Goal: Task Accomplishment & Management: Use online tool/utility

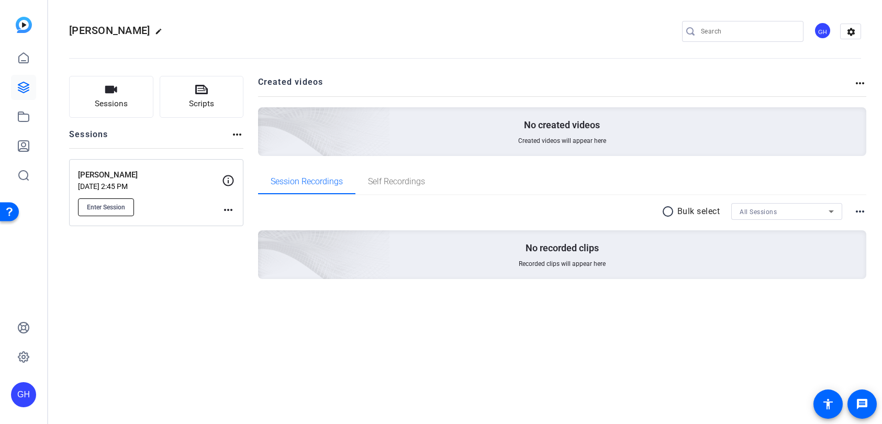
click at [104, 206] on span "Enter Session" at bounding box center [106, 207] width 38 height 8
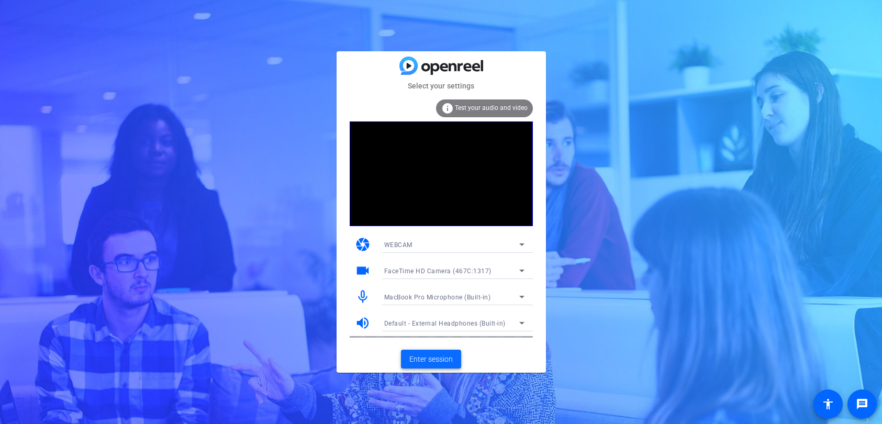
click at [436, 361] on span "Enter session" at bounding box center [430, 359] width 43 height 11
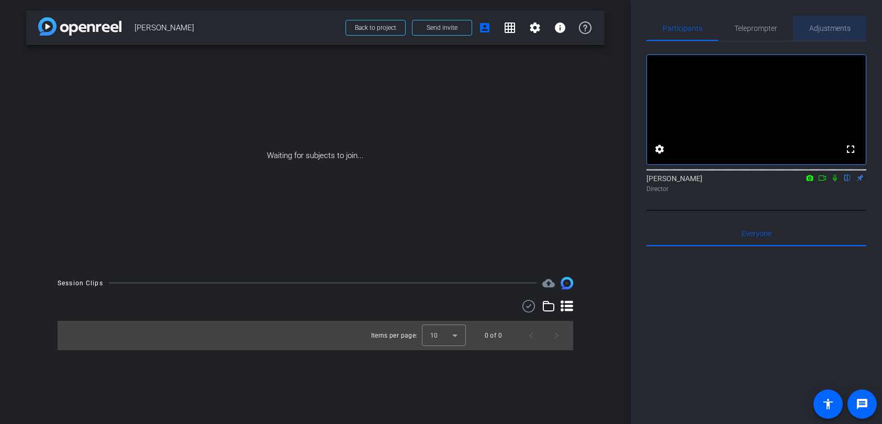
click at [832, 31] on span "Adjustments" at bounding box center [829, 28] width 41 height 7
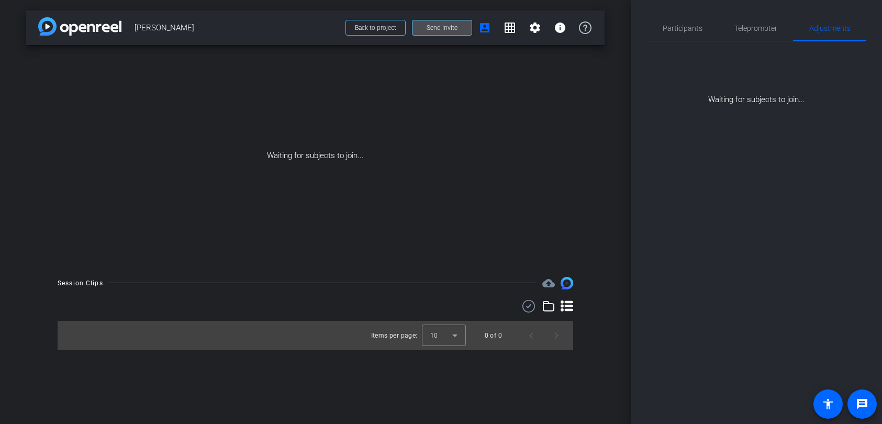
click at [428, 28] on span "Send invite" at bounding box center [441, 28] width 31 height 8
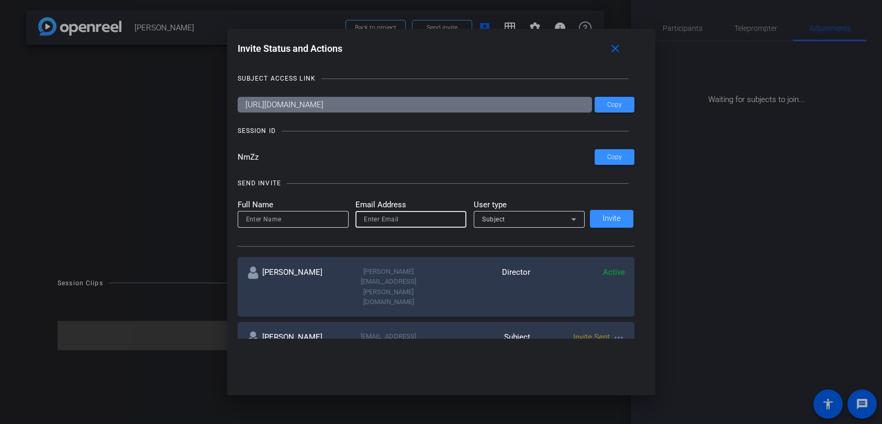
click at [377, 219] on input "email" at bounding box center [411, 219] width 94 height 13
paste input "Kristina.Tecson@sagepub.com"
type input "Kristina.Tecson@sagepub.com"
click at [303, 222] on input at bounding box center [293, 219] width 94 height 13
type input "Kristina Tecson"
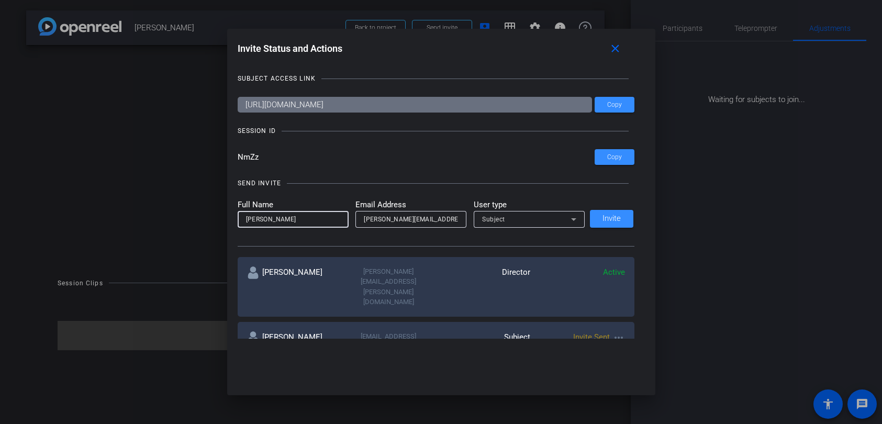
click at [494, 222] on span "Subject" at bounding box center [493, 219] width 23 height 7
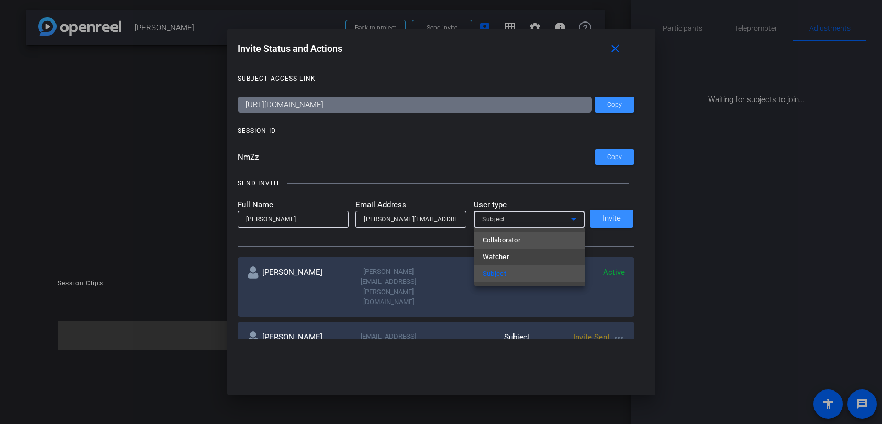
click at [503, 242] on span "Collaborator" at bounding box center [501, 240] width 38 height 13
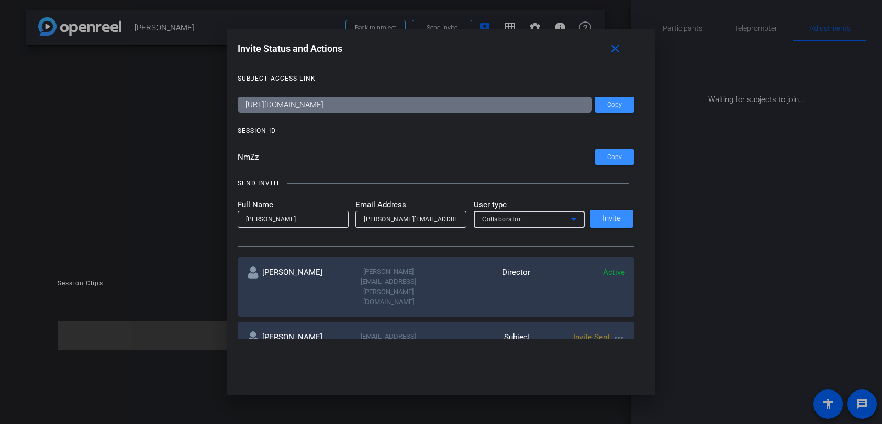
click at [555, 219] on div "Collaborator" at bounding box center [526, 218] width 89 height 13
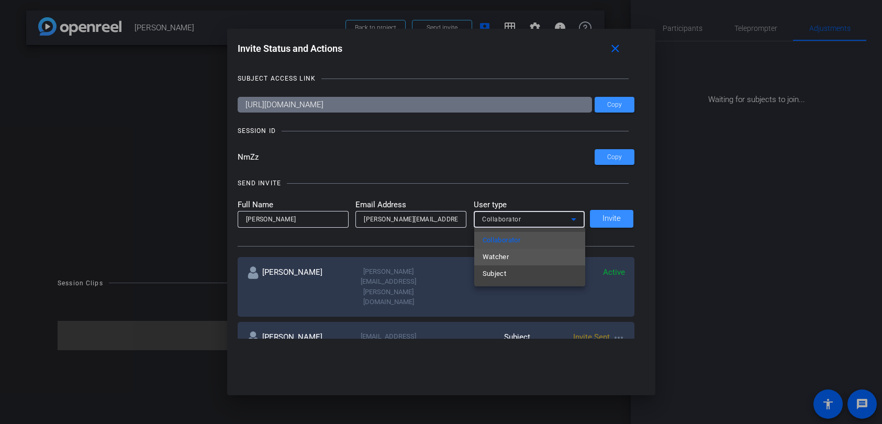
click at [529, 254] on mat-option "Watcher" at bounding box center [529, 257] width 111 height 17
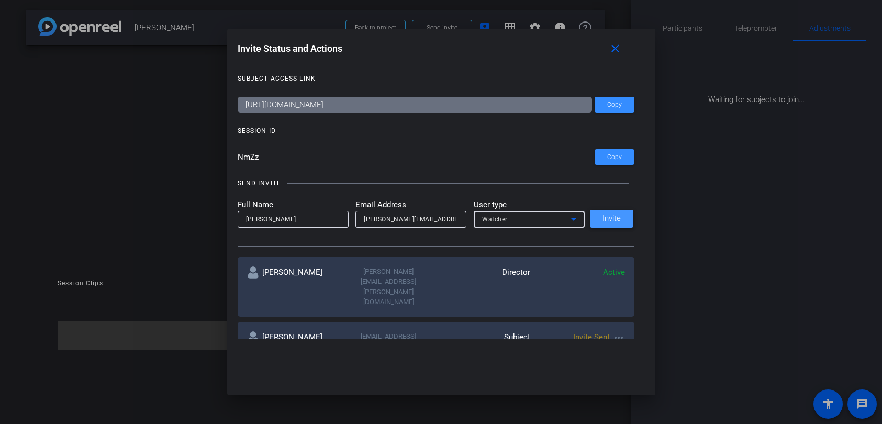
click at [617, 218] on span "Invite" at bounding box center [611, 219] width 18 height 8
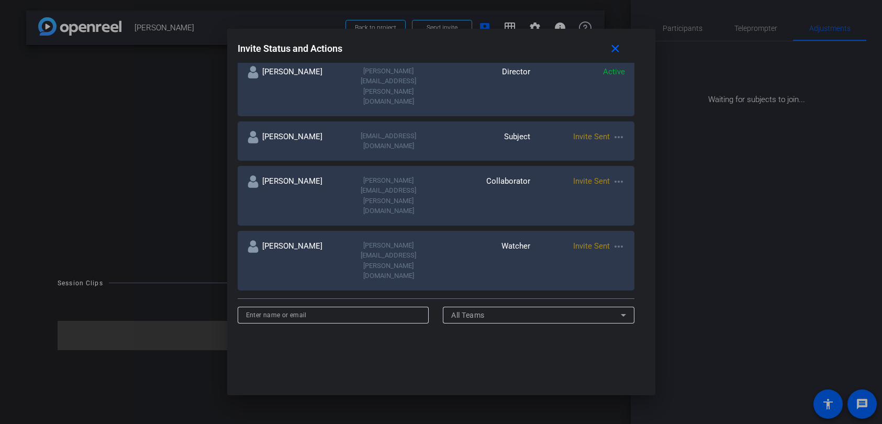
scroll to position [203, 0]
click at [617, 238] on mat-icon "more_horiz" at bounding box center [618, 244] width 13 height 13
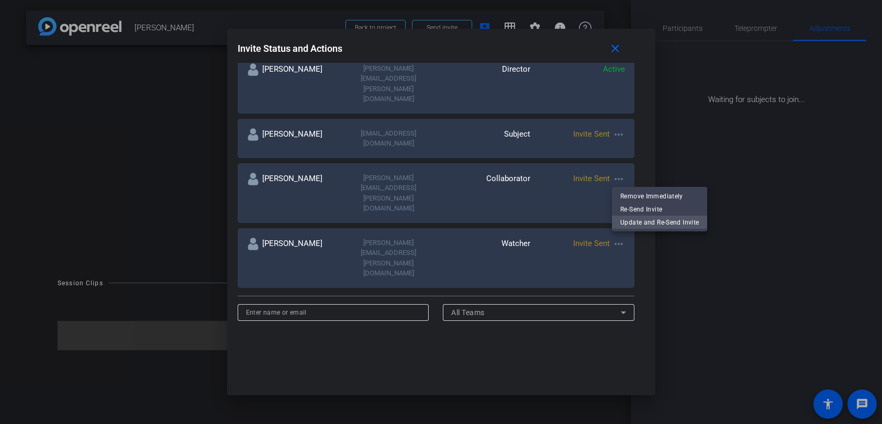
click at [624, 217] on span "Update and Re-Send Invite" at bounding box center [659, 222] width 78 height 13
type input "Kristina Tecson"
type input "Kristina.Tecson@sagepub.com"
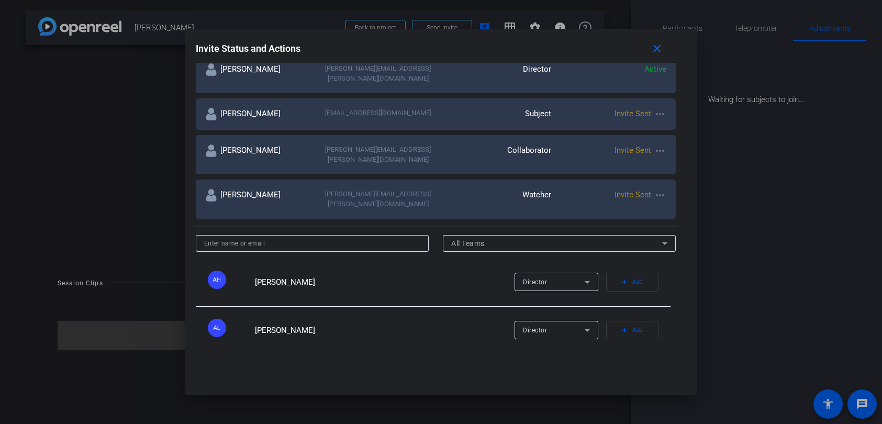
click at [659, 189] on mat-icon "more_horiz" at bounding box center [660, 195] width 13 height 13
click at [672, 221] on span "Update and Re-Send Invite" at bounding box center [701, 222] width 78 height 13
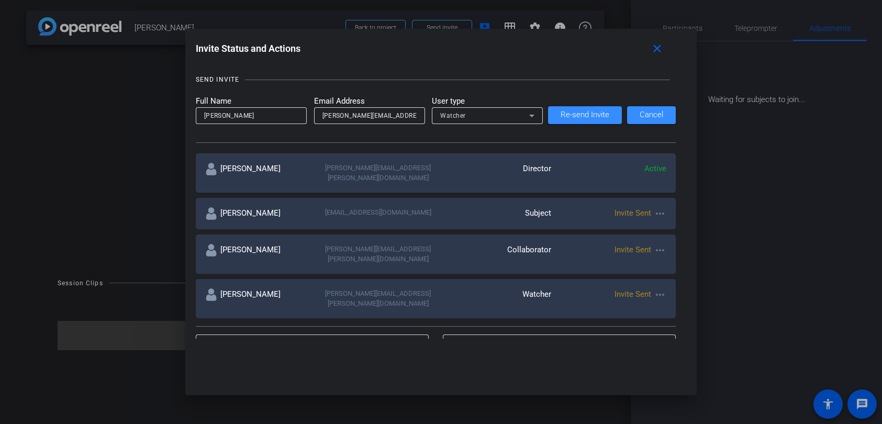
scroll to position [0, 0]
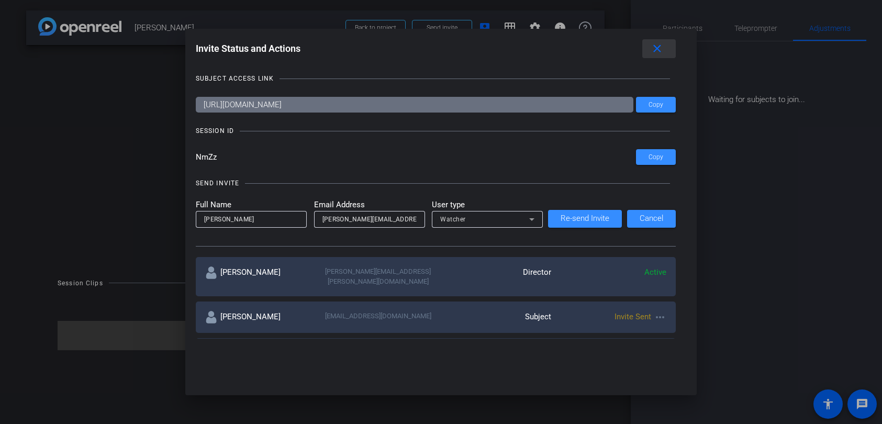
click at [656, 49] on mat-icon "close" at bounding box center [656, 48] width 13 height 13
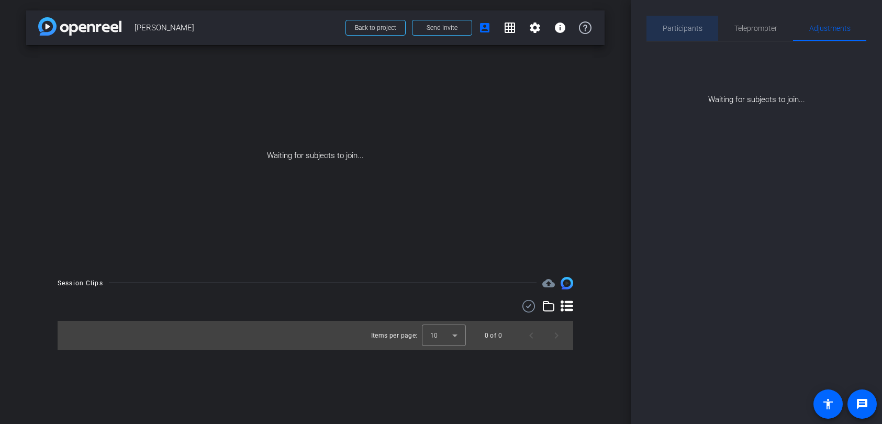
click at [684, 32] on span "Participants" at bounding box center [682, 28] width 40 height 25
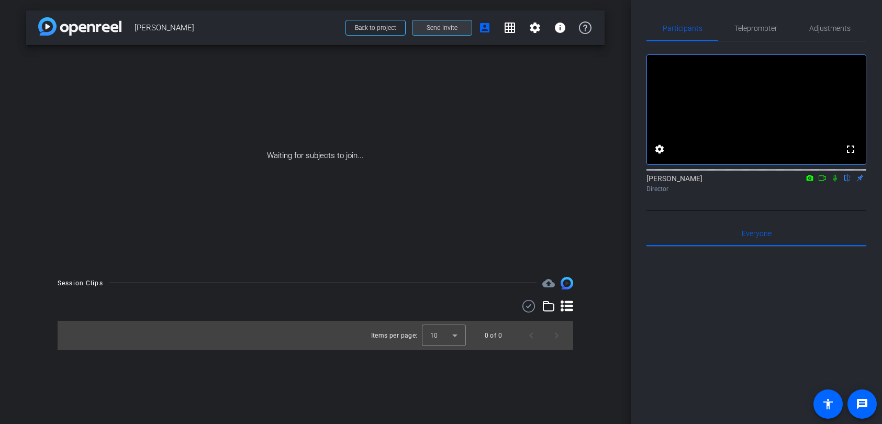
click at [432, 28] on span "Send invite" at bounding box center [441, 28] width 31 height 8
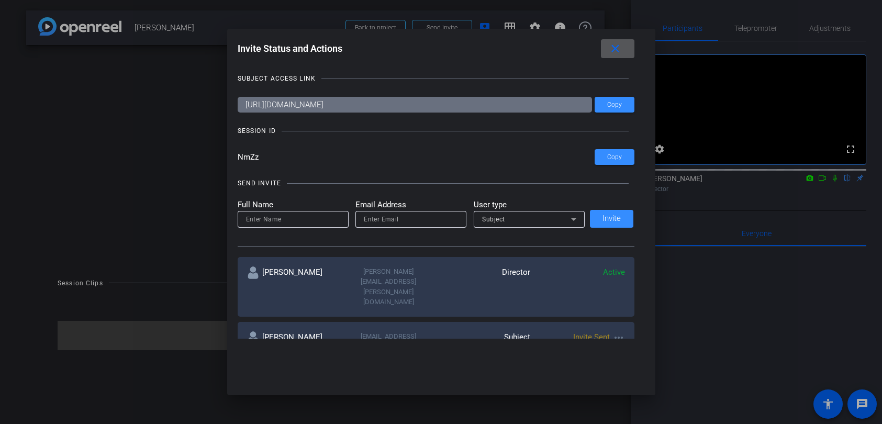
click at [281, 228] on div at bounding box center [293, 234] width 111 height 12
click at [384, 220] on input "email" at bounding box center [411, 219] width 94 height 13
paste input "Kristina.Tecson@sagepub.com"
type input "Kristina.Tecson@sagepub.com"
click at [283, 218] on input at bounding box center [293, 219] width 94 height 13
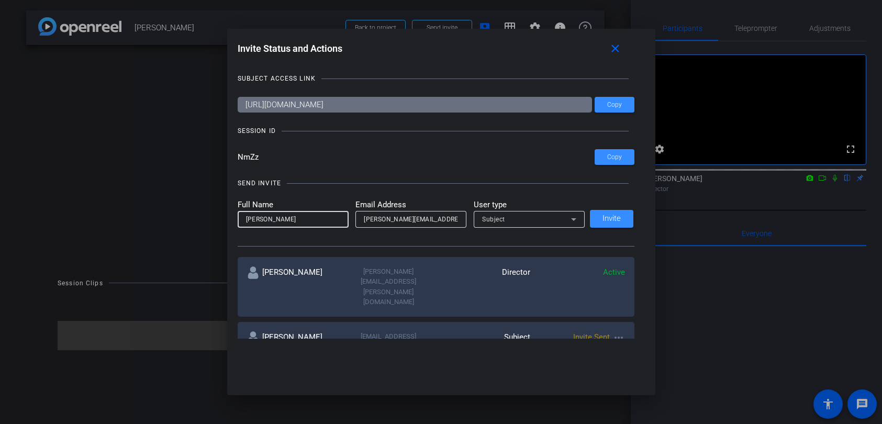
type input "Kristina Tecson"
click at [531, 220] on div "Subject" at bounding box center [526, 218] width 89 height 13
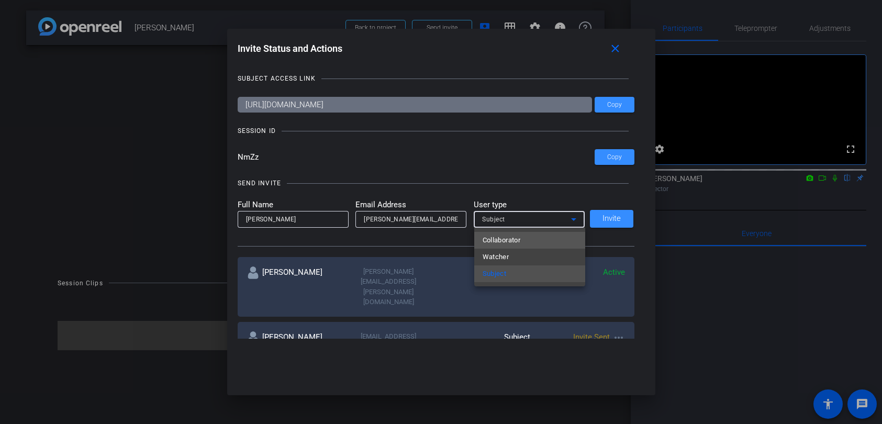
drag, startPoint x: 530, startPoint y: 242, endPoint x: 535, endPoint y: 240, distance: 5.6
click at [530, 242] on mat-option "Collaborator" at bounding box center [529, 240] width 111 height 17
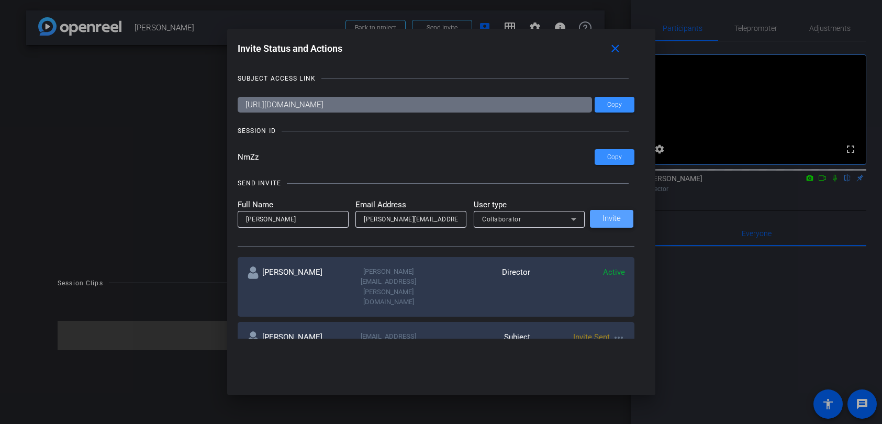
click at [611, 220] on span "Invite" at bounding box center [611, 219] width 18 height 8
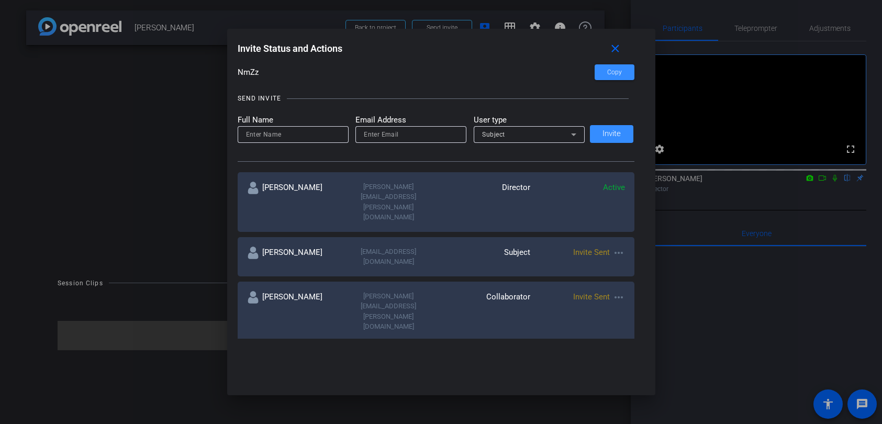
scroll to position [87, 0]
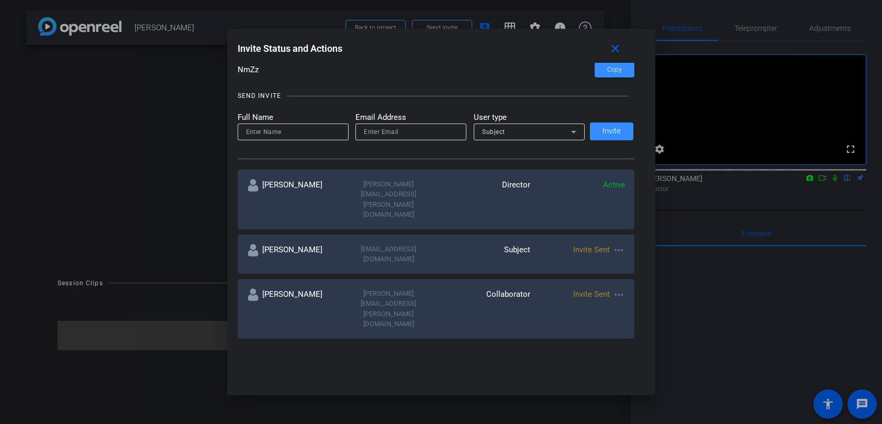
click at [618, 353] on mat-icon "more_horiz" at bounding box center [618, 359] width 13 height 13
click at [629, 334] on span "Update and Re-Send Invite" at bounding box center [659, 337] width 78 height 13
type input "Kristina Tecson"
type input "Kristina.Tecson@sagepub.com"
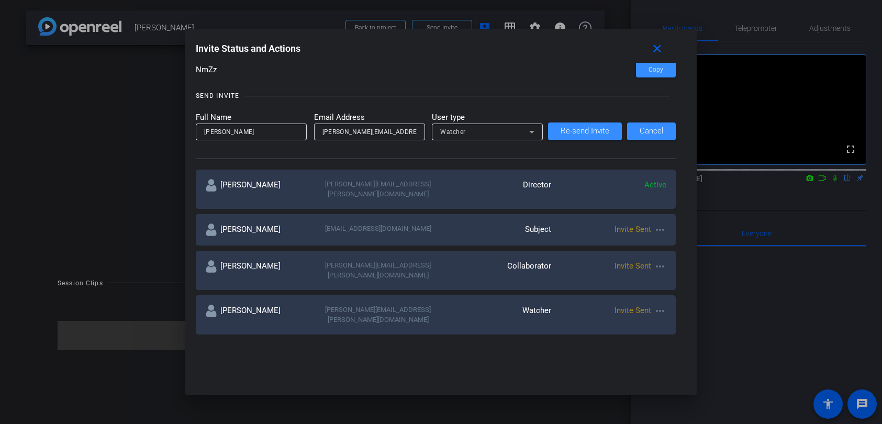
click at [509, 131] on div "Watcher" at bounding box center [484, 131] width 89 height 13
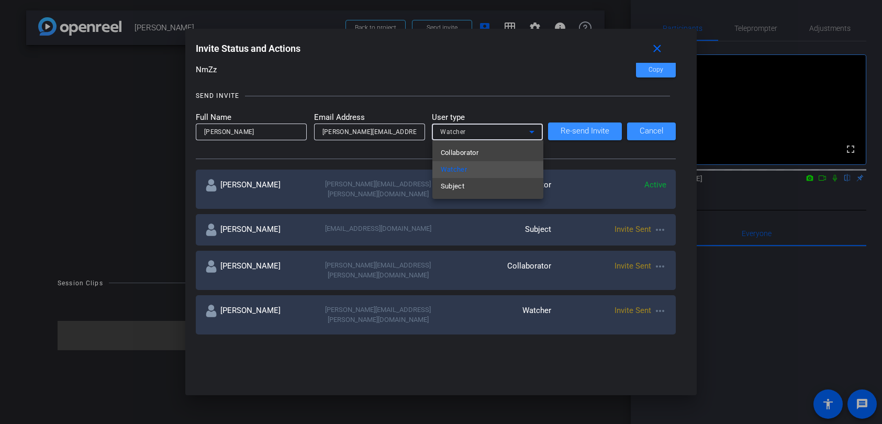
click at [493, 150] on mat-option "Collaborator" at bounding box center [487, 152] width 111 height 17
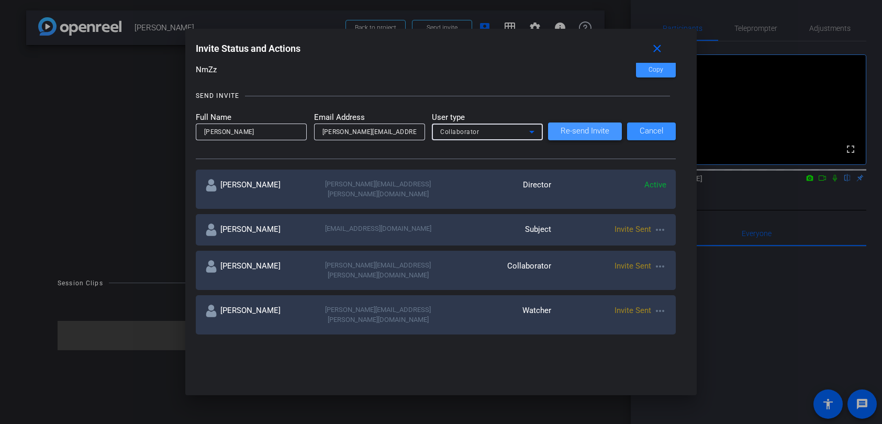
click at [583, 131] on span "Re-send Invite" at bounding box center [584, 131] width 49 height 8
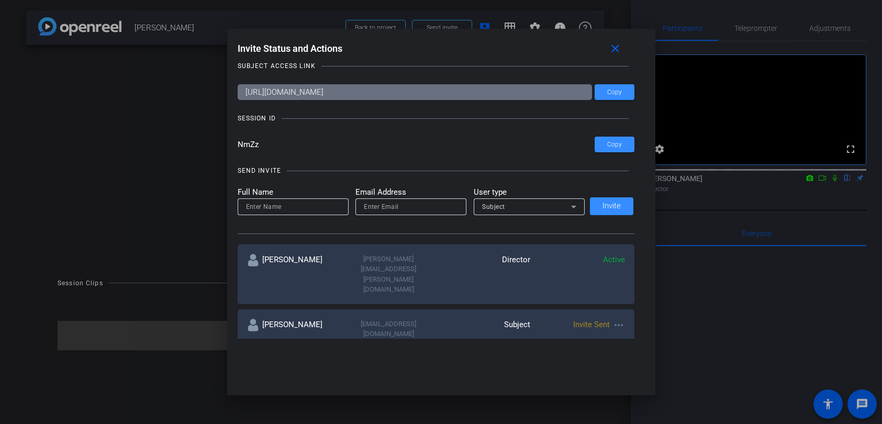
scroll to position [0, 0]
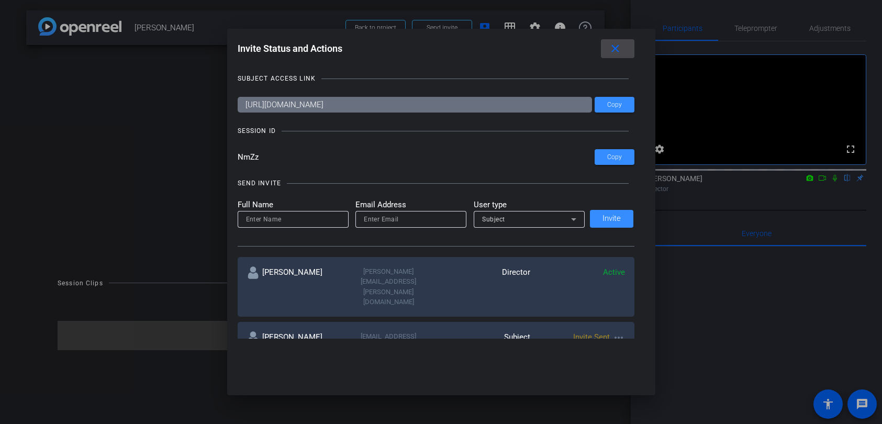
click at [616, 49] on mat-icon "close" at bounding box center [615, 48] width 13 height 13
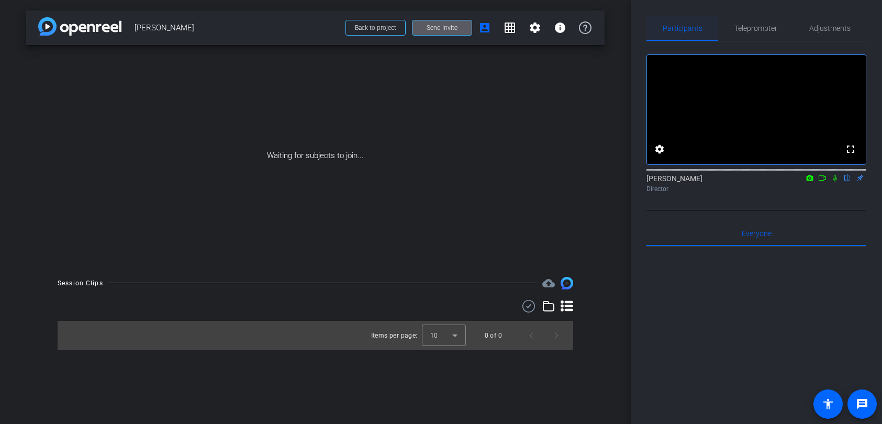
click at [681, 31] on span "Participants" at bounding box center [682, 28] width 40 height 7
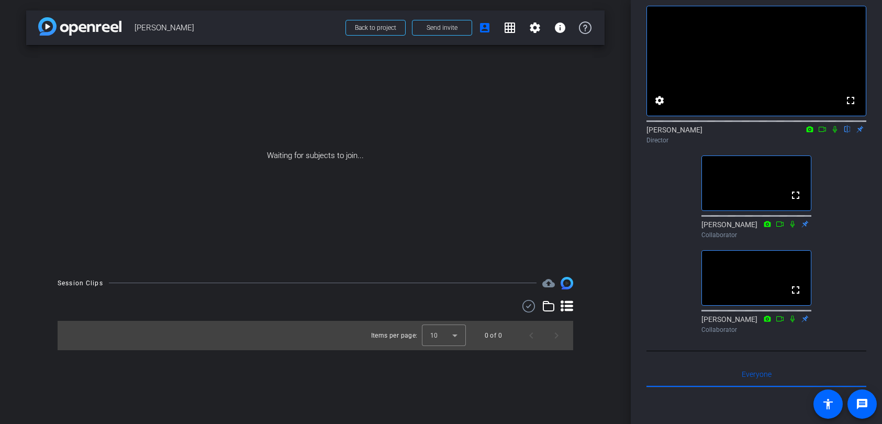
scroll to position [46, 0]
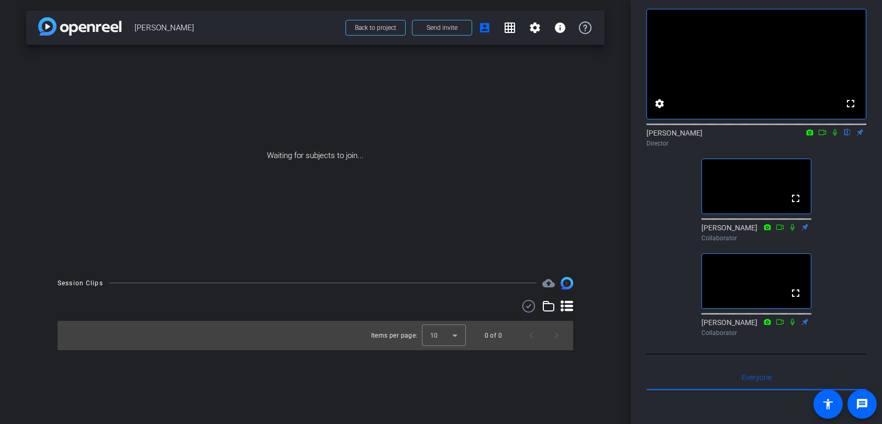
click at [678, 323] on div "fullscreen settings Geoff Hahn flip Director fullscreen Deborah Edson Collabora…" at bounding box center [756, 168] width 220 height 345
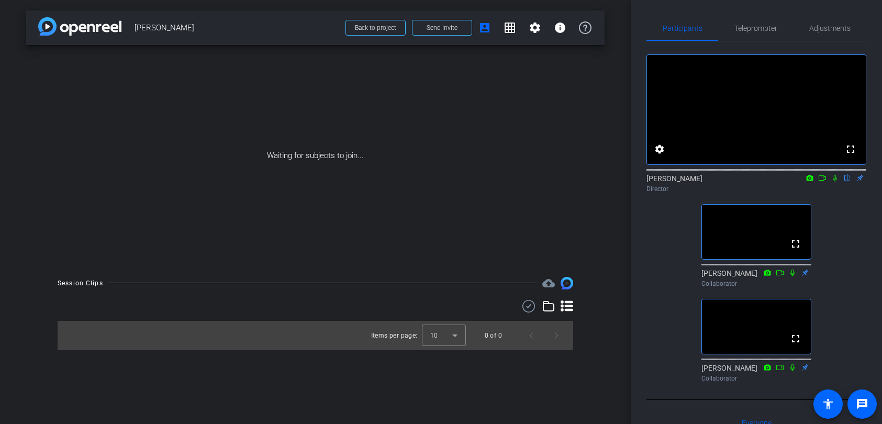
scroll to position [7, 0]
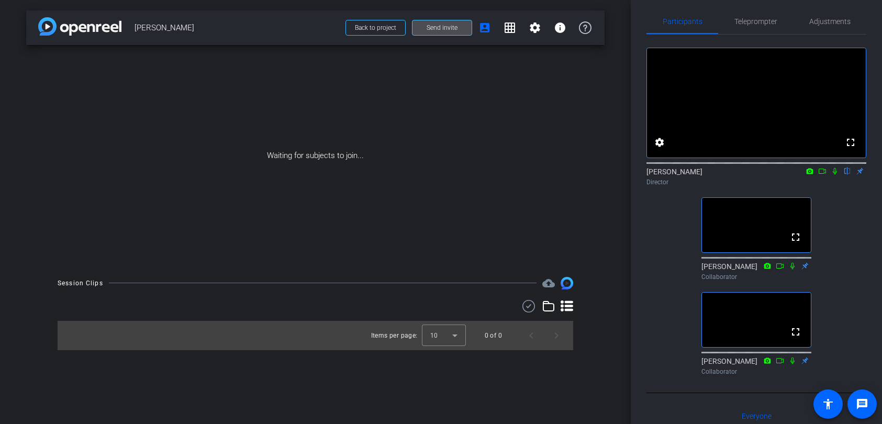
click at [447, 30] on span "Send invite" at bounding box center [441, 28] width 31 height 8
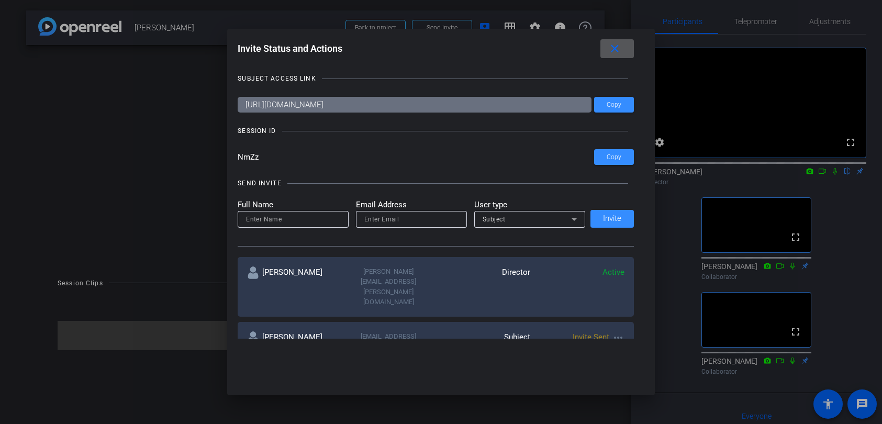
scroll to position [22, 0]
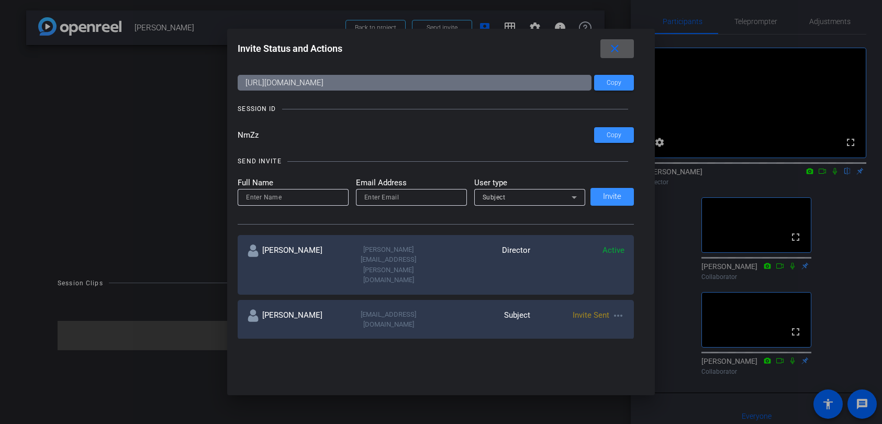
click at [618, 309] on mat-icon "more_horiz" at bounding box center [618, 315] width 13 height 13
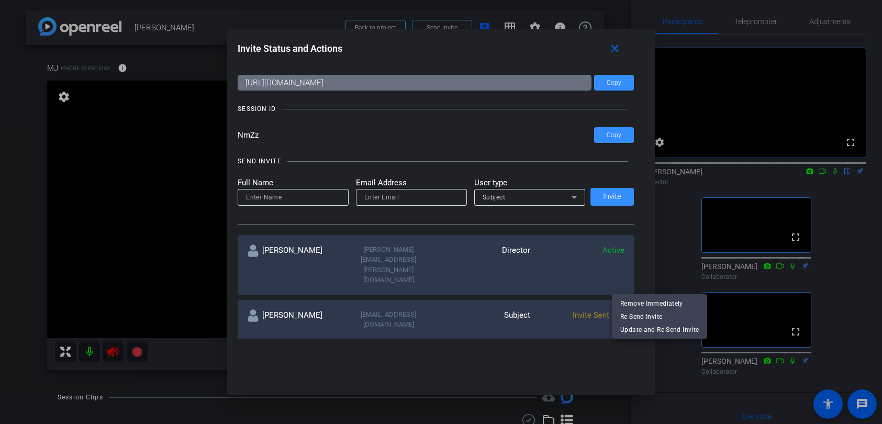
click at [613, 50] on div at bounding box center [441, 212] width 882 height 424
click at [616, 48] on mat-icon "close" at bounding box center [614, 48] width 13 height 13
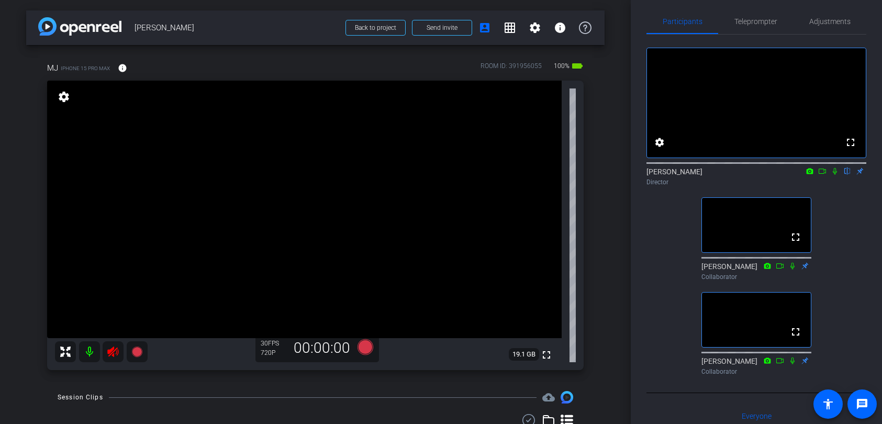
click at [111, 355] on icon at bounding box center [113, 351] width 13 height 13
click at [823, 23] on span "Adjustments" at bounding box center [829, 21] width 41 height 7
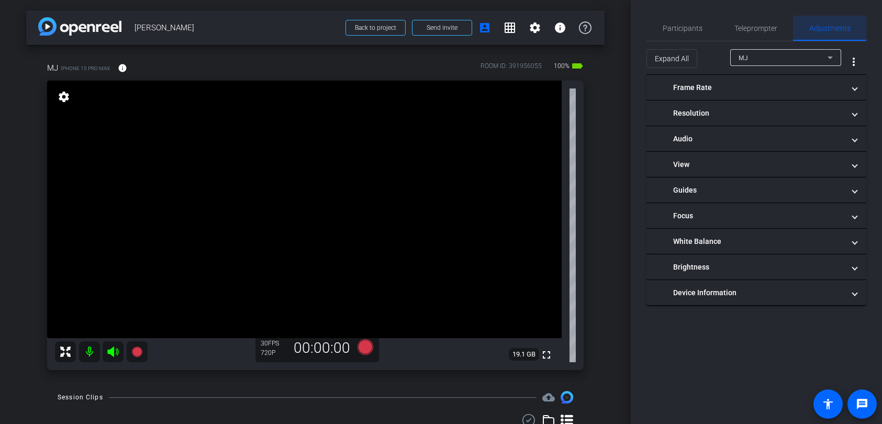
scroll to position [0, 0]
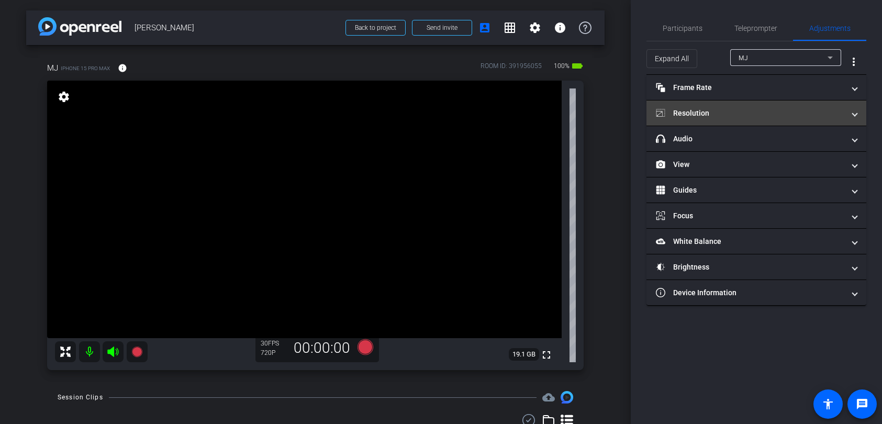
click at [700, 114] on mat-panel-title "Resolution" at bounding box center [750, 113] width 188 height 11
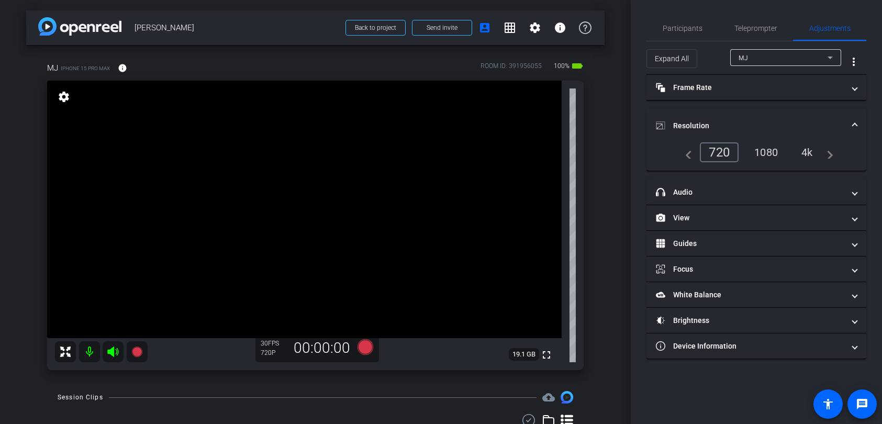
click at [765, 148] on div "1080" at bounding box center [765, 152] width 39 height 18
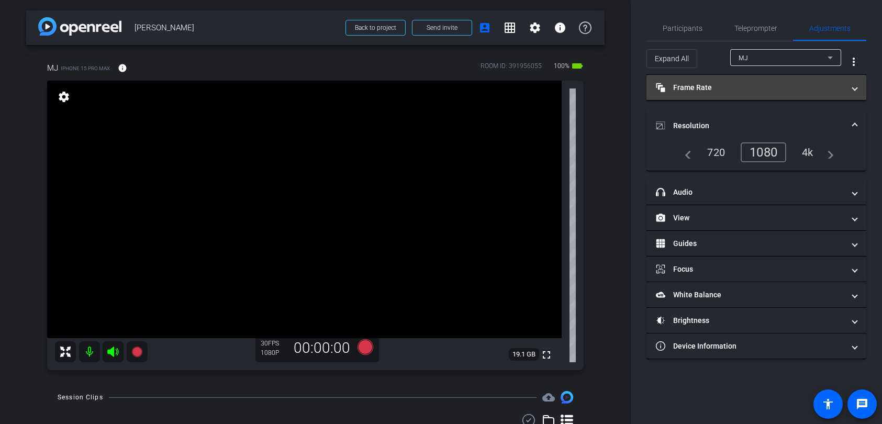
click at [695, 90] on mat-panel-title "Frame Rate Frame Rate" at bounding box center [750, 87] width 188 height 11
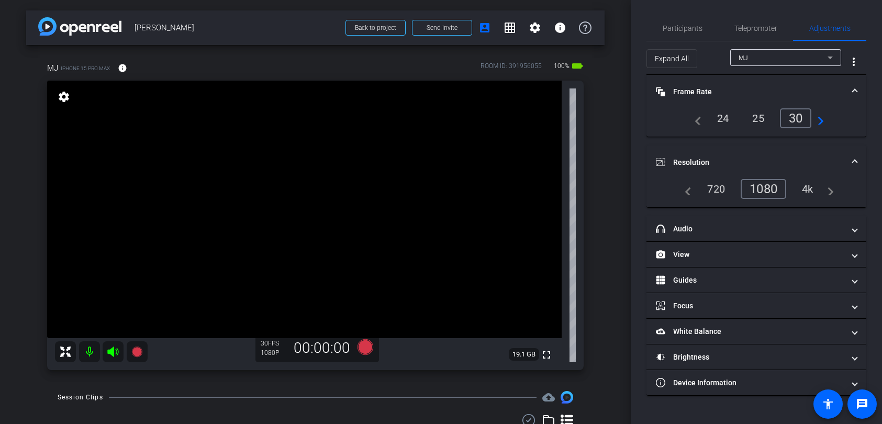
click at [721, 120] on div "24" at bounding box center [723, 118] width 28 height 18
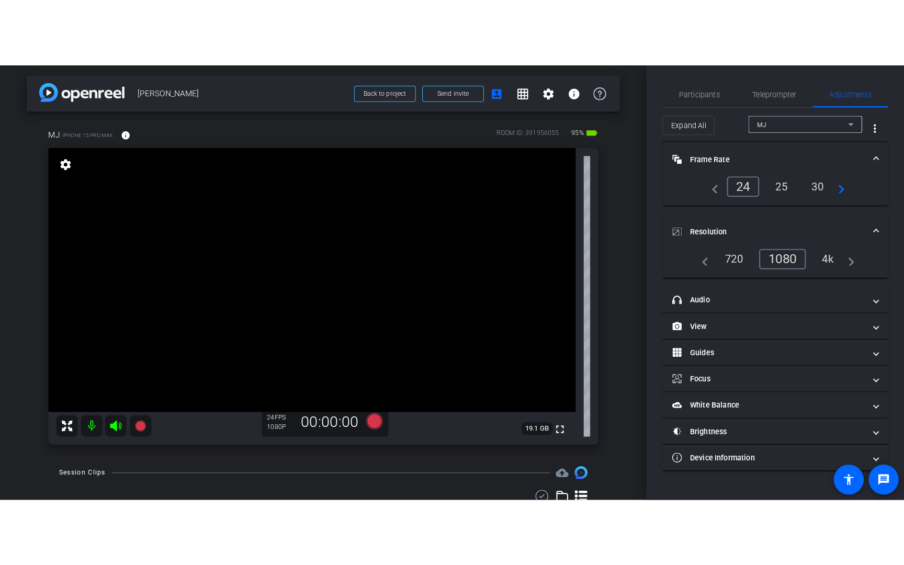
scroll to position [15, 0]
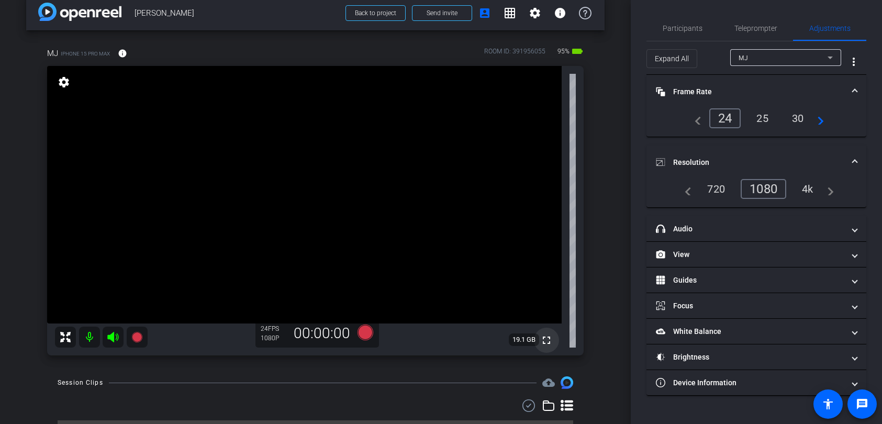
click at [552, 340] on mat-icon "fullscreen" at bounding box center [546, 340] width 13 height 13
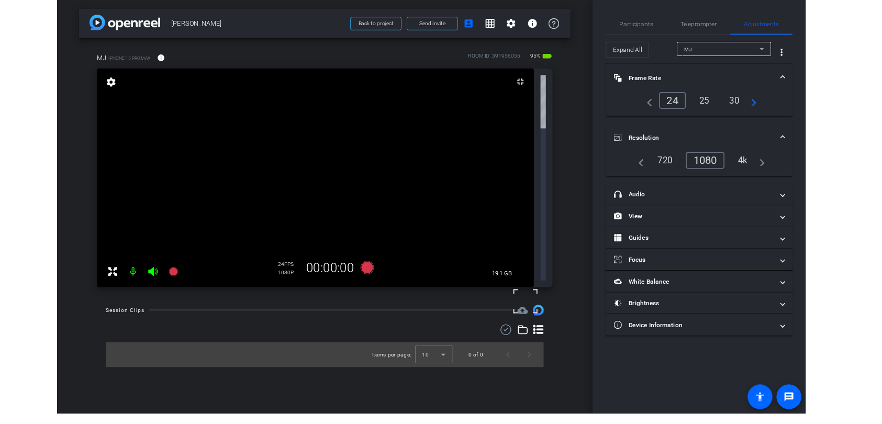
scroll to position [0, 0]
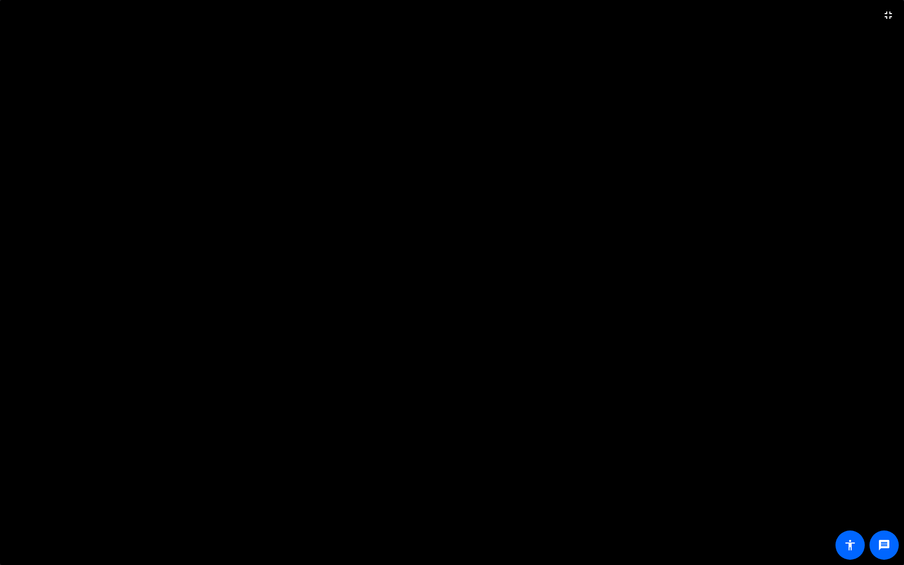
click at [356, 280] on video at bounding box center [452, 282] width 904 height 565
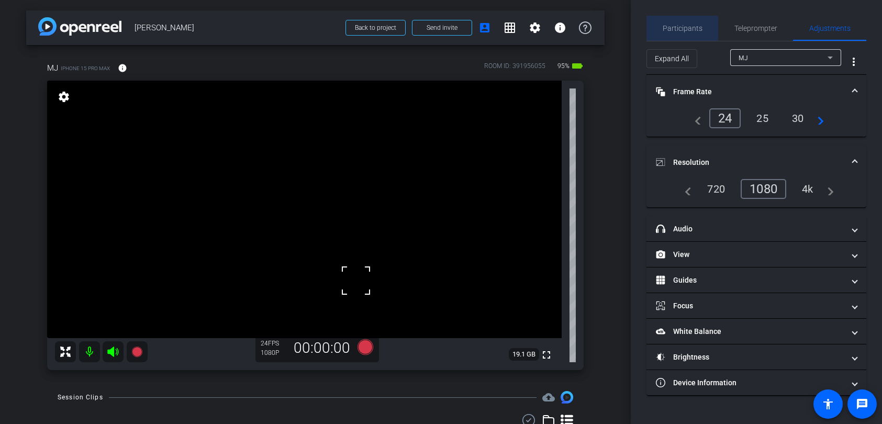
click at [678, 29] on span "Participants" at bounding box center [682, 28] width 40 height 7
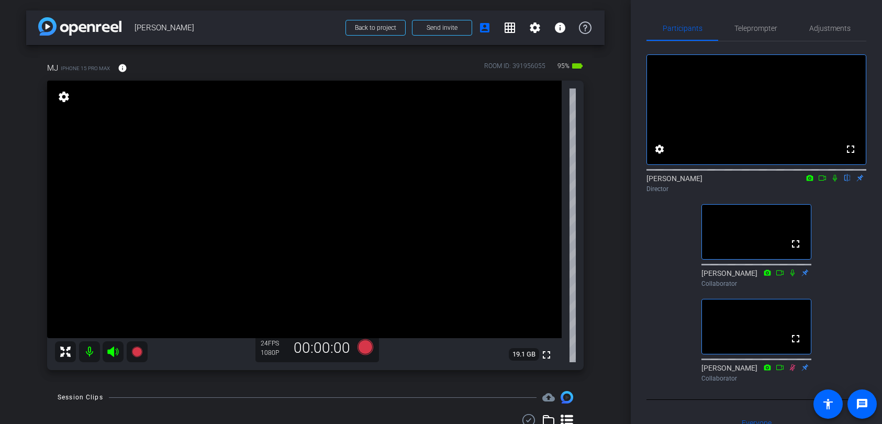
click at [822, 183] on mat-icon at bounding box center [822, 177] width 13 height 9
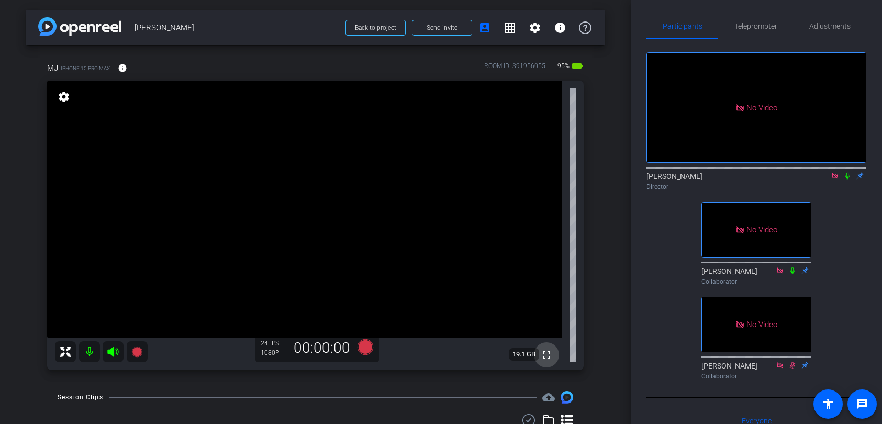
click at [550, 350] on mat-icon "fullscreen" at bounding box center [546, 354] width 13 height 13
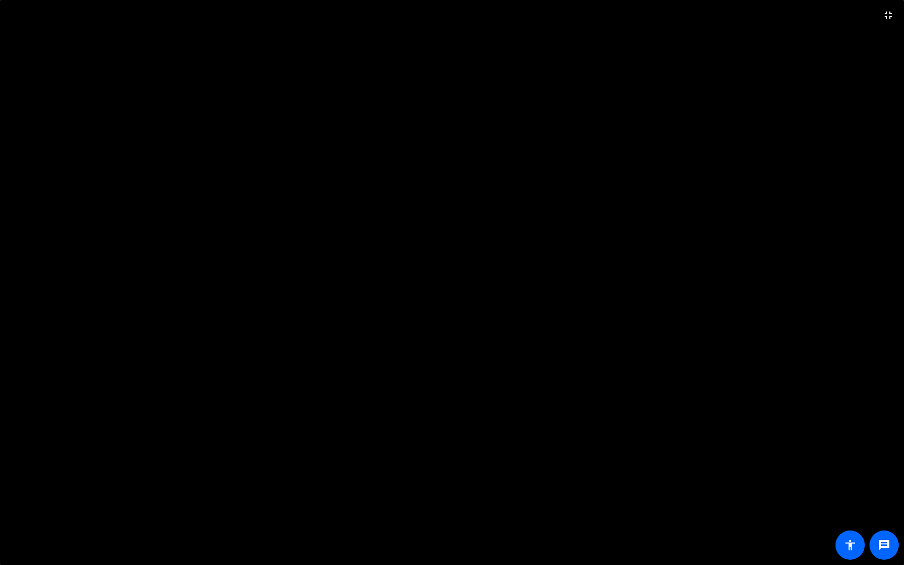
click at [583, 313] on video at bounding box center [452, 282] width 904 height 565
click at [573, 298] on video at bounding box center [452, 282] width 904 height 565
click at [629, 326] on video at bounding box center [452, 282] width 904 height 565
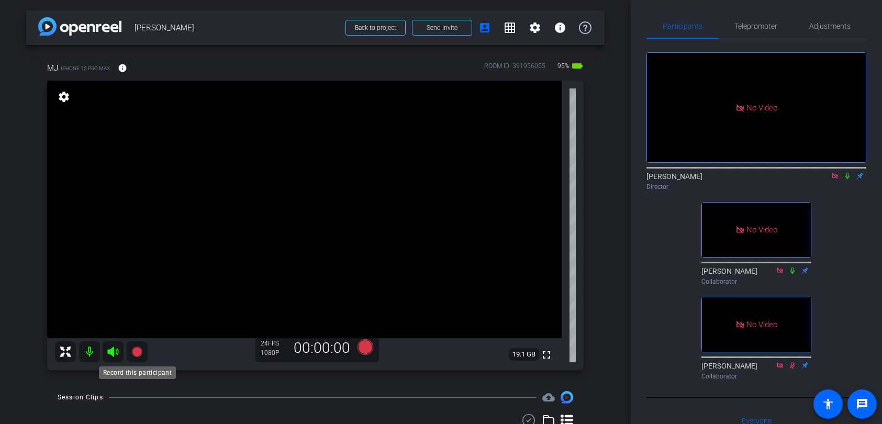
click at [144, 351] on mat-icon at bounding box center [137, 351] width 21 height 21
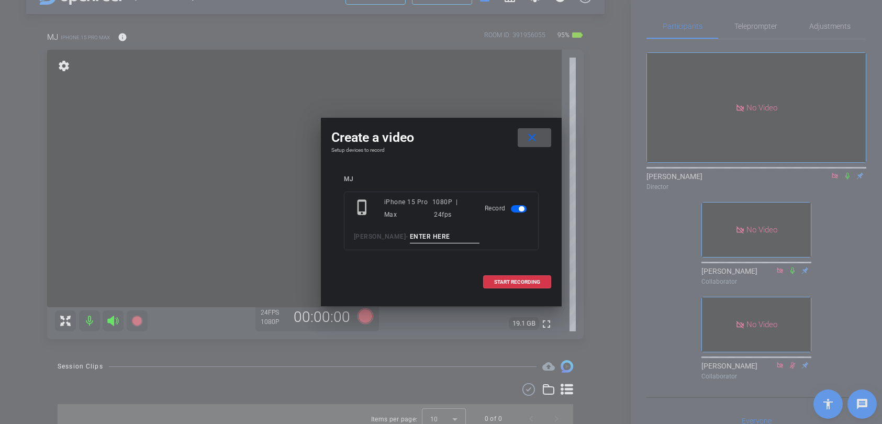
scroll to position [31, 0]
click at [410, 232] on input at bounding box center [445, 236] width 70 height 13
type input "M1"
click at [504, 282] on span "START RECORDING" at bounding box center [517, 281] width 46 height 5
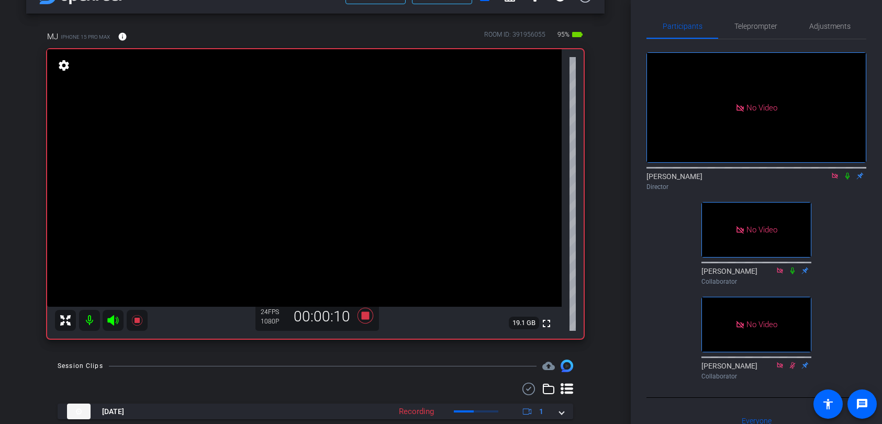
click at [848, 179] on icon at bounding box center [847, 175] width 8 height 7
click at [847, 179] on icon at bounding box center [848, 176] width 6 height 7
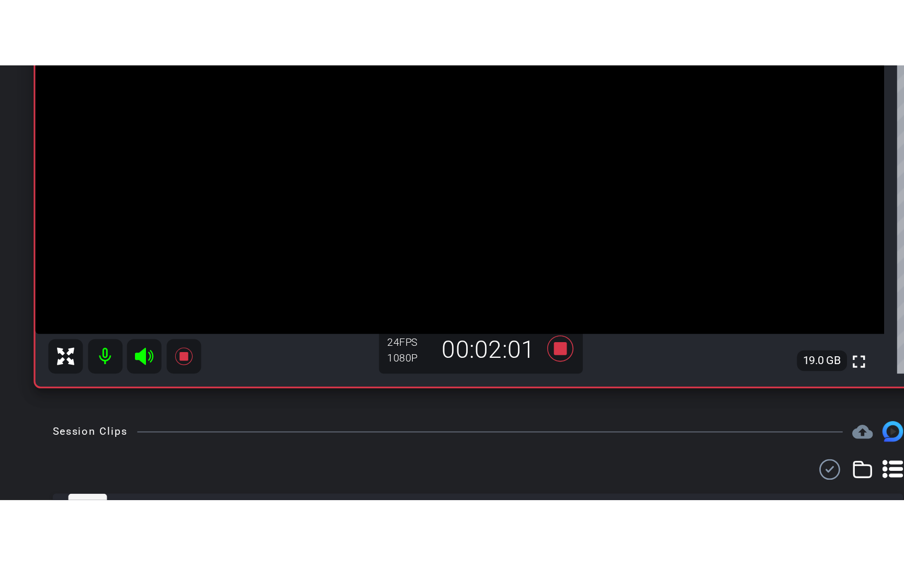
scroll to position [0, 0]
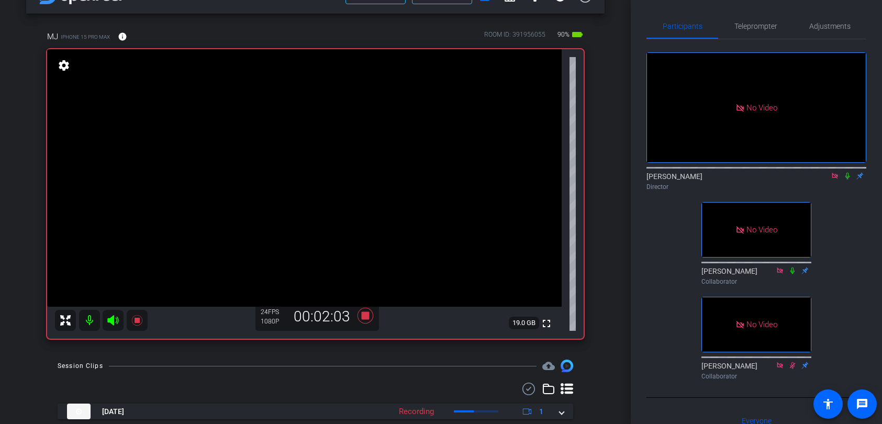
click at [849, 179] on icon at bounding box center [847, 175] width 8 height 7
click at [545, 322] on mat-icon "fullscreen" at bounding box center [546, 323] width 13 height 13
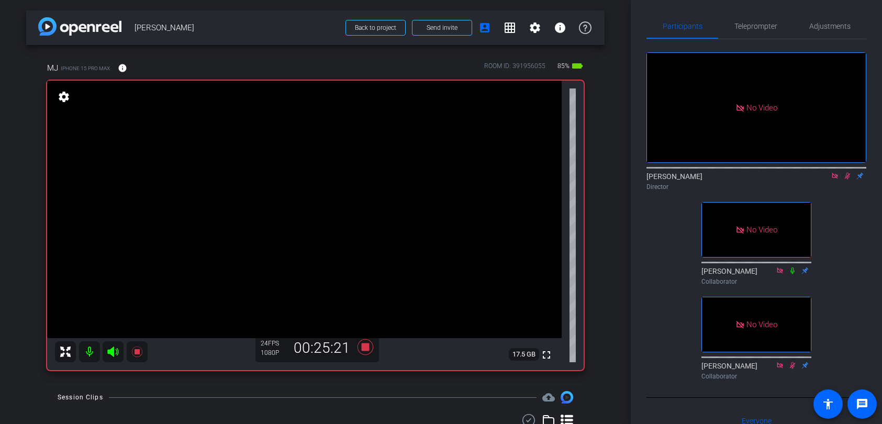
click at [846, 179] on icon at bounding box center [847, 175] width 8 height 7
click at [364, 345] on icon at bounding box center [365, 347] width 16 height 16
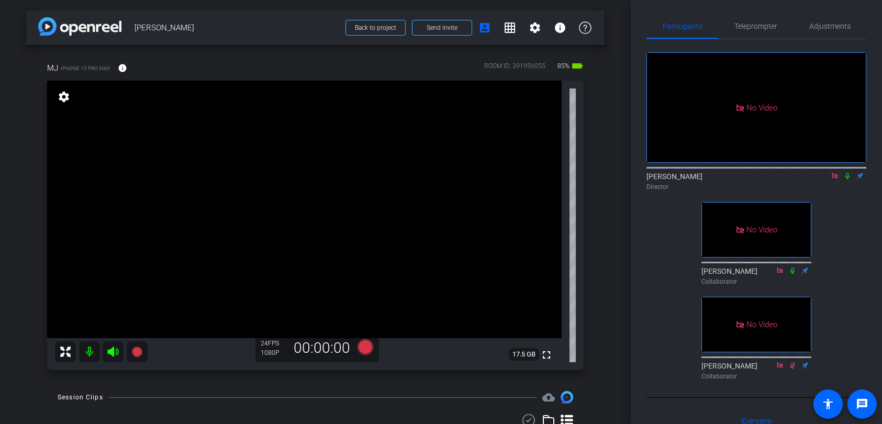
click at [834, 179] on icon at bounding box center [834, 175] width 8 height 7
click at [835, 179] on icon at bounding box center [834, 175] width 8 height 7
click at [823, 179] on icon at bounding box center [822, 175] width 8 height 7
click at [848, 179] on icon at bounding box center [848, 176] width 6 height 7
click at [836, 178] on icon at bounding box center [834, 176] width 6 height 6
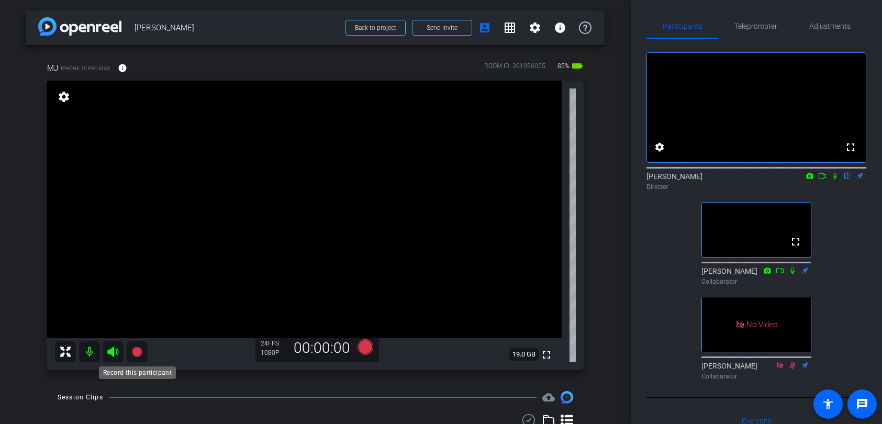
click at [138, 352] on icon at bounding box center [136, 351] width 10 height 10
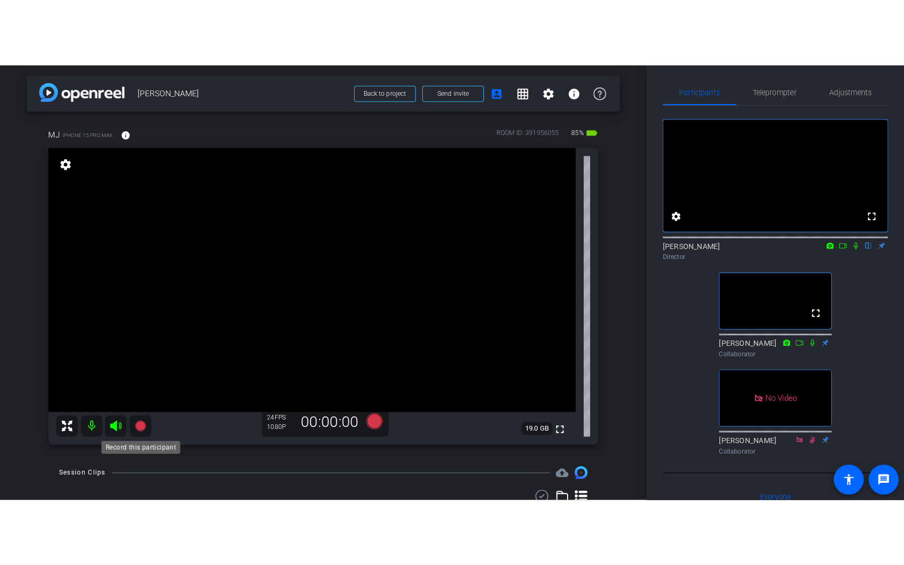
scroll to position [4, 0]
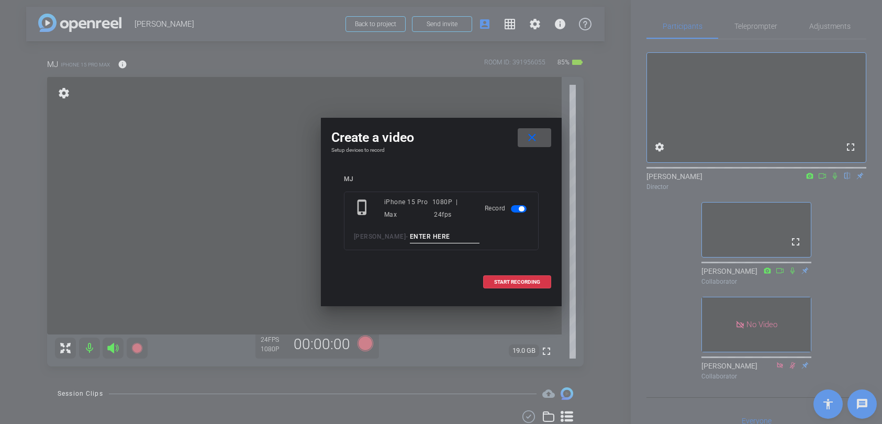
click at [429, 233] on input at bounding box center [445, 236] width 70 height 13
click at [428, 236] on input at bounding box center [445, 236] width 70 height 13
type input "M Pickup Q 5"
click at [525, 280] on span "START RECORDING" at bounding box center [517, 281] width 46 height 5
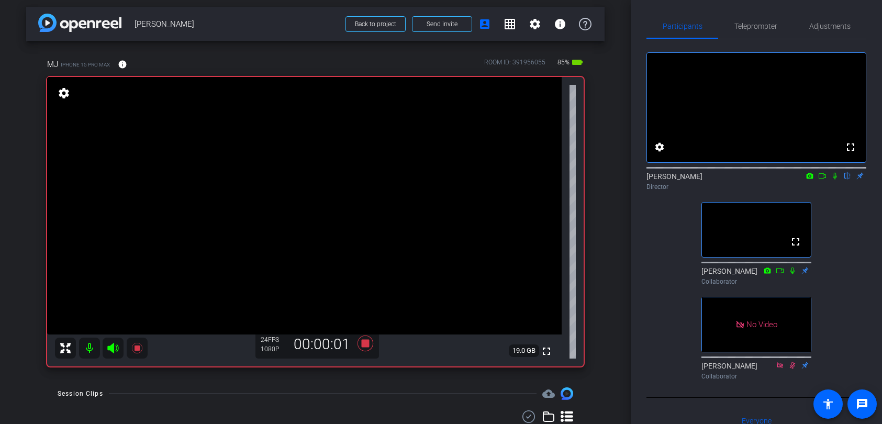
click at [820, 179] on icon at bounding box center [822, 175] width 8 height 7
click at [848, 179] on icon at bounding box center [847, 175] width 8 height 7
click at [849, 179] on icon at bounding box center [847, 175] width 8 height 7
click at [848, 179] on icon at bounding box center [847, 175] width 8 height 7
click at [544, 351] on mat-icon "fullscreen" at bounding box center [546, 351] width 13 height 13
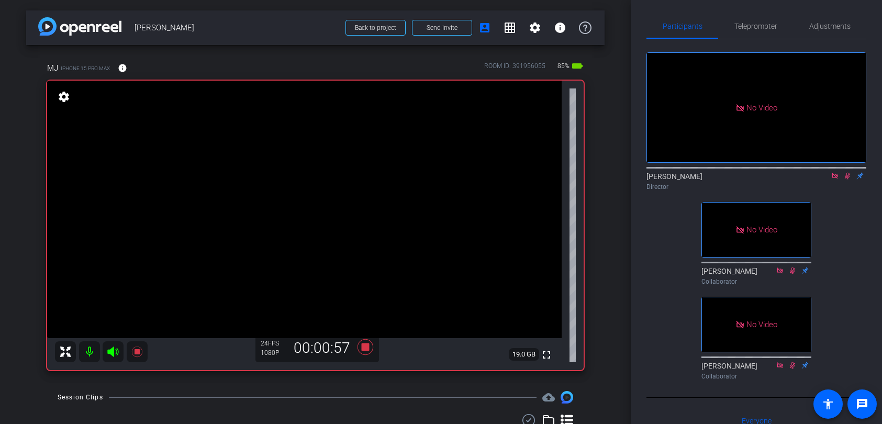
scroll to position [1, 0]
drag, startPoint x: 785, startPoint y: 199, endPoint x: 829, endPoint y: 198, distance: 44.5
click at [785, 192] on div "Director" at bounding box center [756, 186] width 220 height 9
click at [847, 179] on icon at bounding box center [847, 175] width 8 height 7
click at [133, 352] on icon at bounding box center [137, 351] width 13 height 13
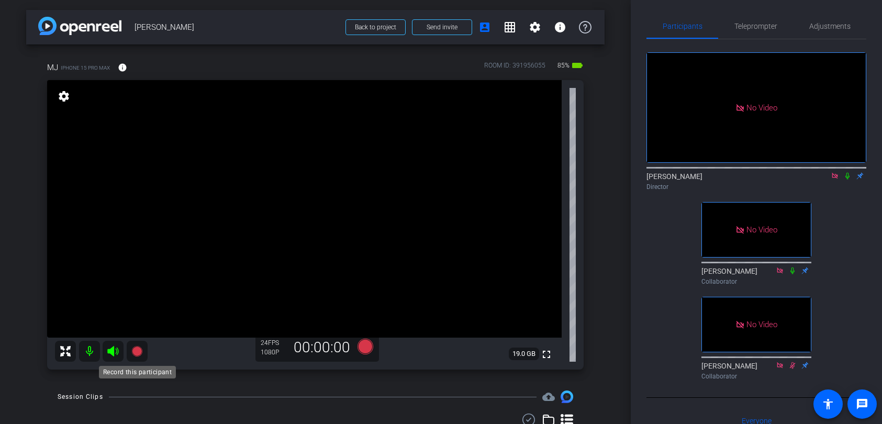
click at [137, 351] on icon at bounding box center [136, 351] width 10 height 10
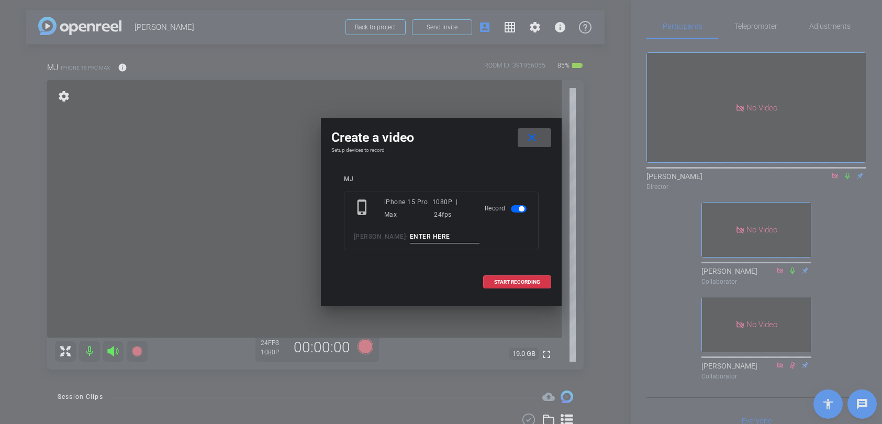
click at [443, 235] on input at bounding box center [445, 236] width 70 height 13
type input "M2"
click at [517, 280] on span "START RECORDING" at bounding box center [517, 281] width 46 height 5
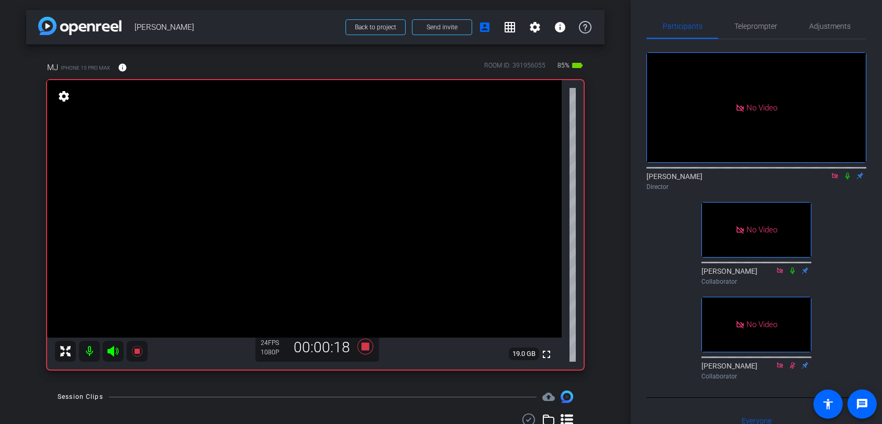
click at [849, 179] on icon at bounding box center [847, 176] width 4 height 7
click at [848, 179] on icon at bounding box center [847, 175] width 8 height 7
click at [836, 179] on icon at bounding box center [834, 175] width 8 height 7
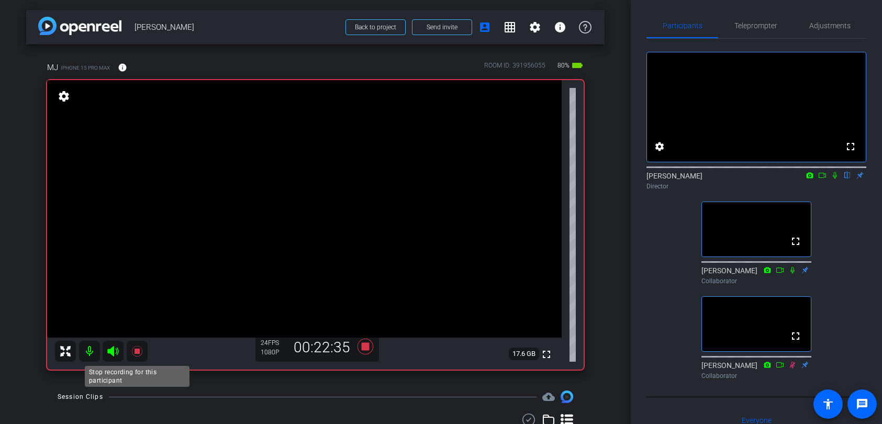
click at [136, 351] on icon at bounding box center [136, 351] width 10 height 10
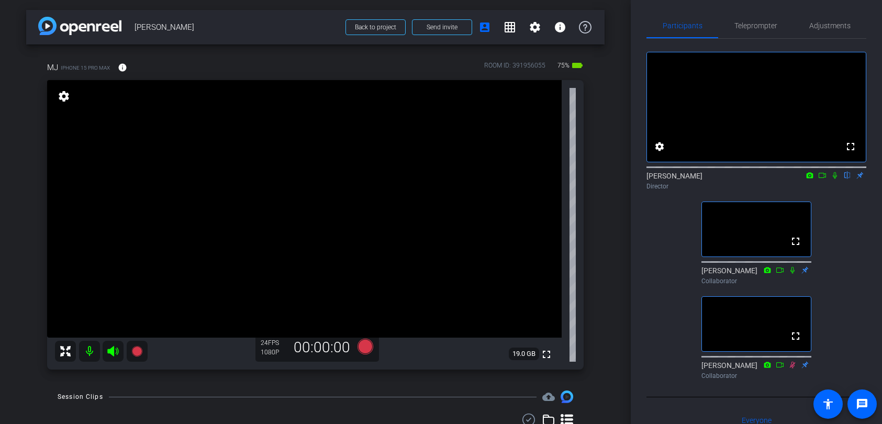
click at [740, 191] on div "Director" at bounding box center [756, 186] width 220 height 9
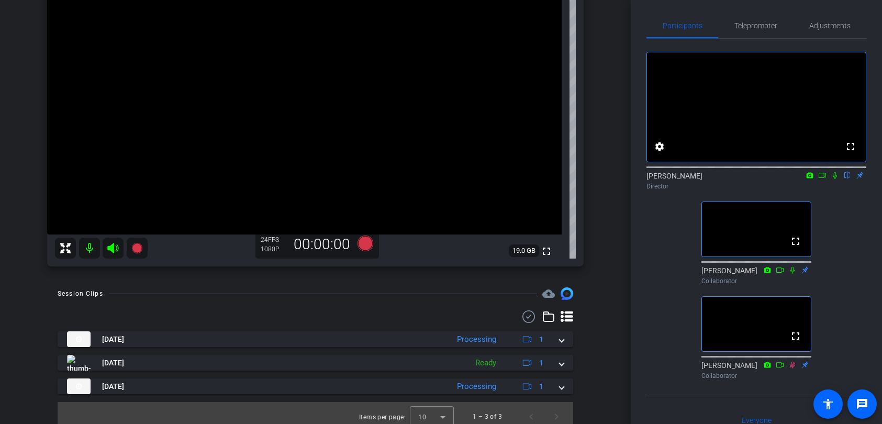
scroll to position [111, 0]
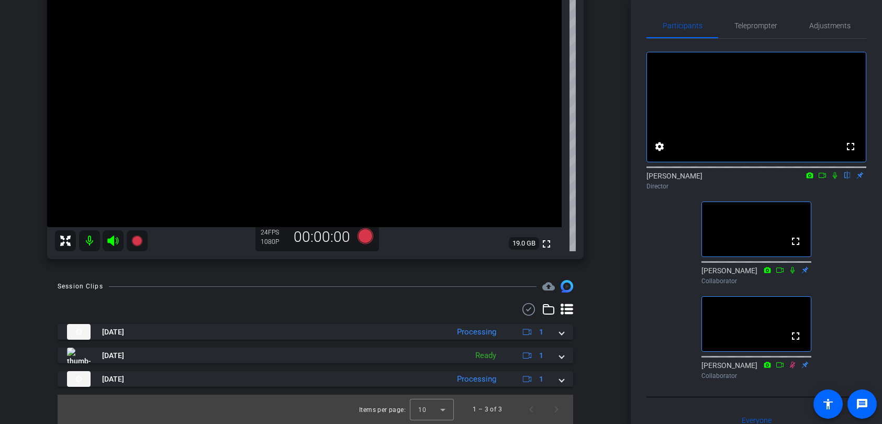
click at [604, 275] on div "arrow_back M Jackson Back to project Send invite account_box grid_on settings i…" at bounding box center [315, 101] width 631 height 424
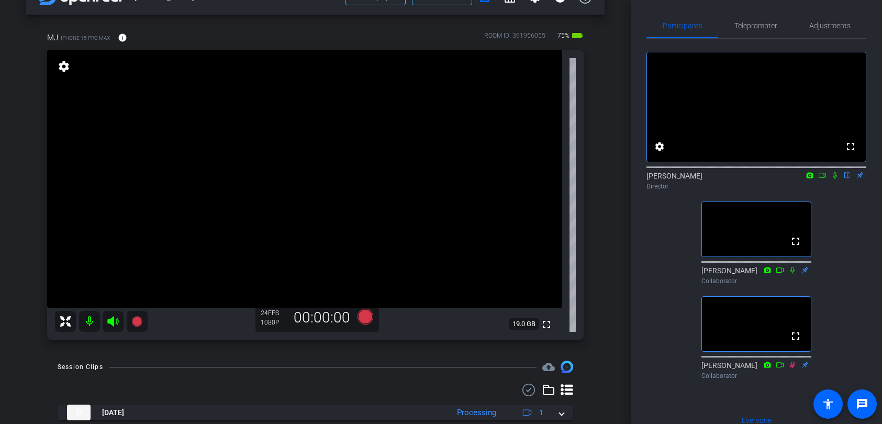
scroll to position [0, 0]
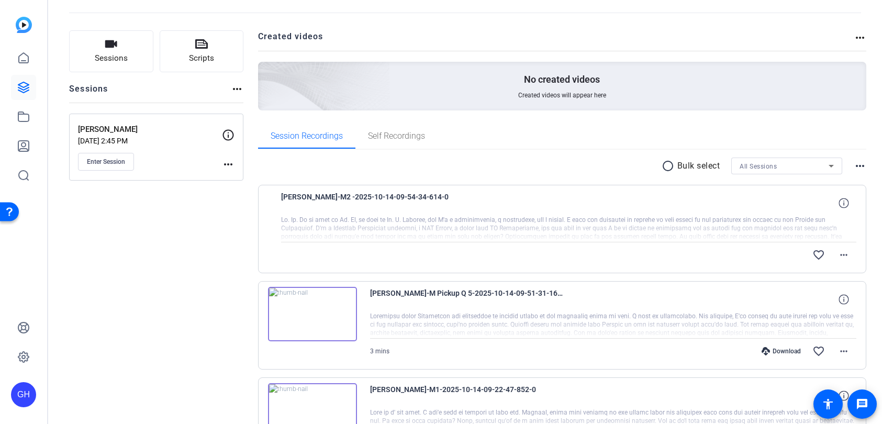
scroll to position [134, 0]
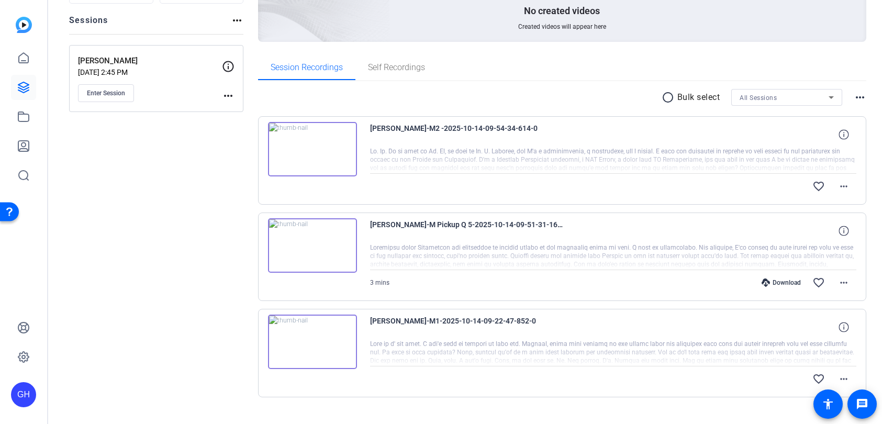
scroll to position [134, 0]
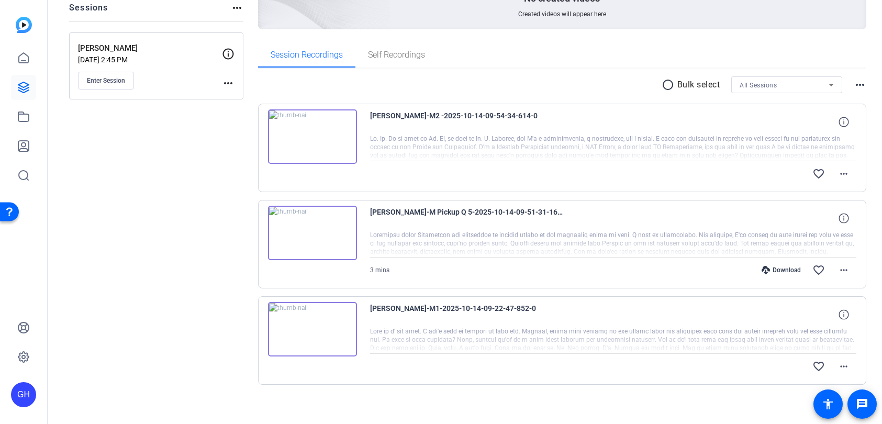
scroll to position [134, 0]
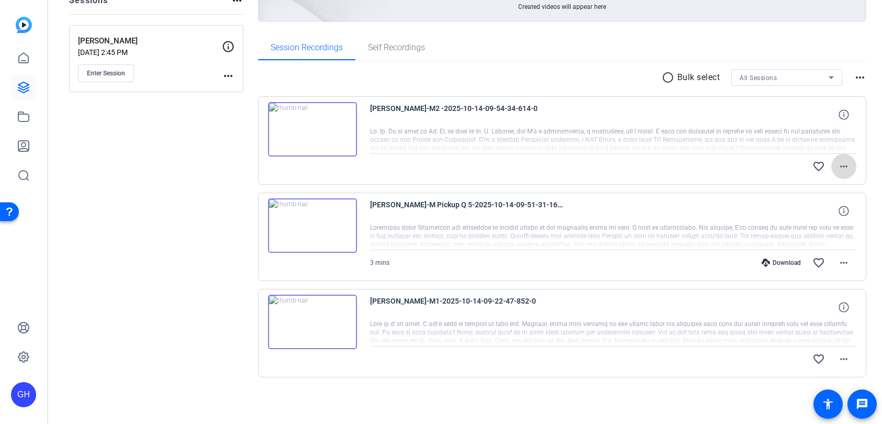
click at [842, 170] on mat-icon "more_horiz" at bounding box center [843, 166] width 13 height 13
drag, startPoint x: 146, startPoint y: 182, endPoint x: 161, endPoint y: 170, distance: 19.0
click at [147, 181] on div at bounding box center [441, 212] width 882 height 424
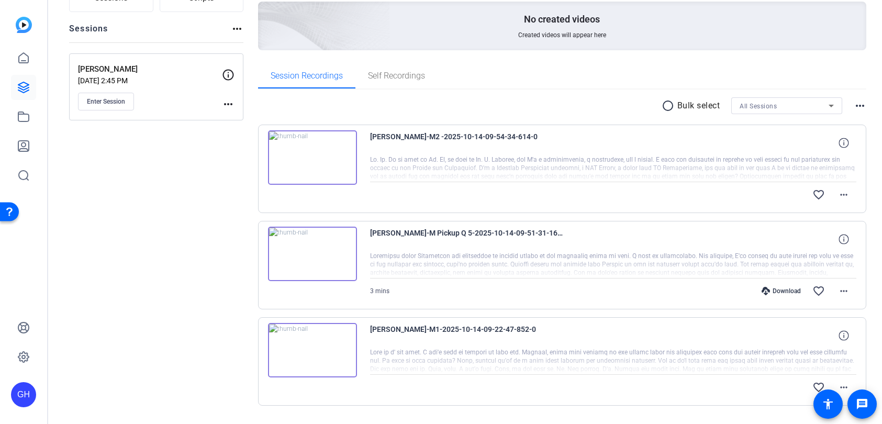
scroll to position [134, 0]
